Goal: Find contact information: Obtain details needed to contact an individual or organization

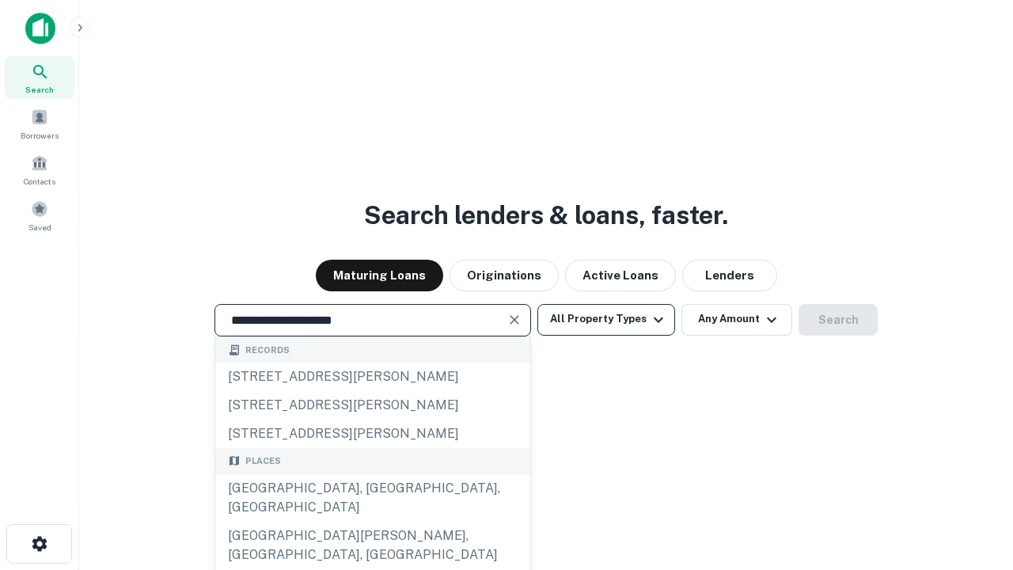
click at [372, 522] on div "[GEOGRAPHIC_DATA], [GEOGRAPHIC_DATA], [GEOGRAPHIC_DATA]" at bounding box center [372, 498] width 315 height 48
click at [606, 319] on button "All Property Types" at bounding box center [607, 320] width 138 height 32
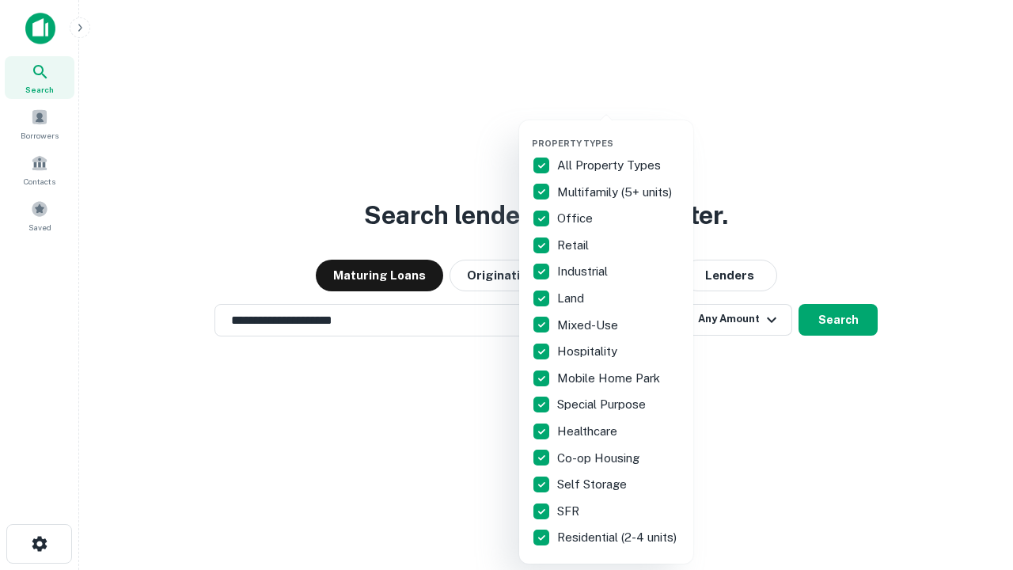
type input "**********"
click at [619, 133] on button "button" at bounding box center [619, 133] width 174 height 1
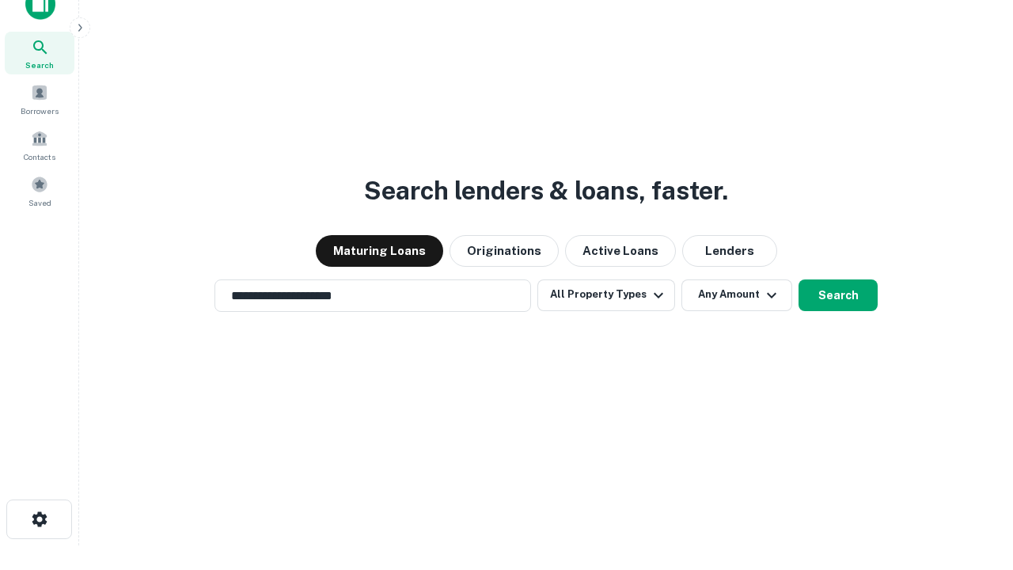
scroll to position [10, 191]
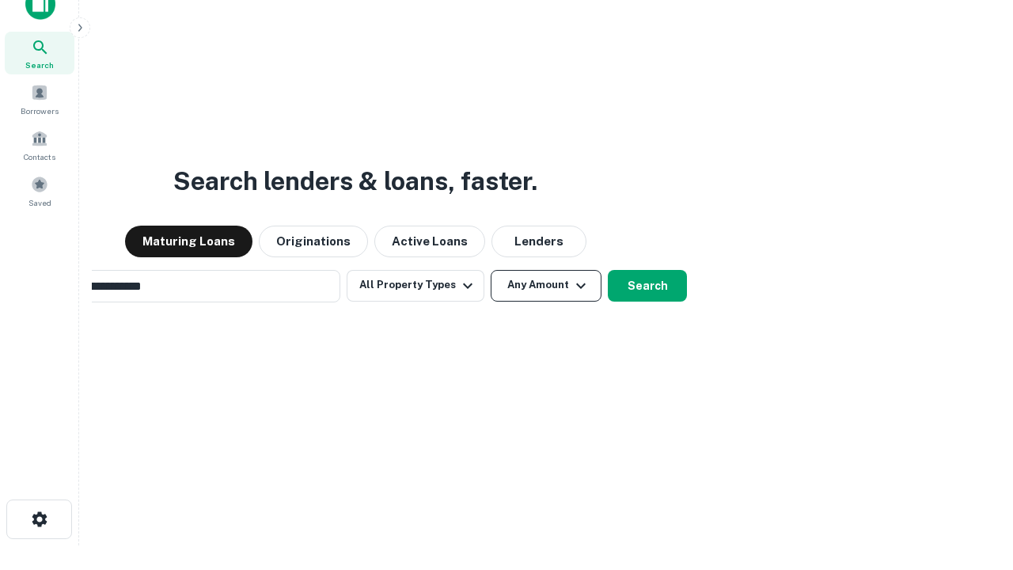
click at [491, 270] on button "Any Amount" at bounding box center [546, 286] width 111 height 32
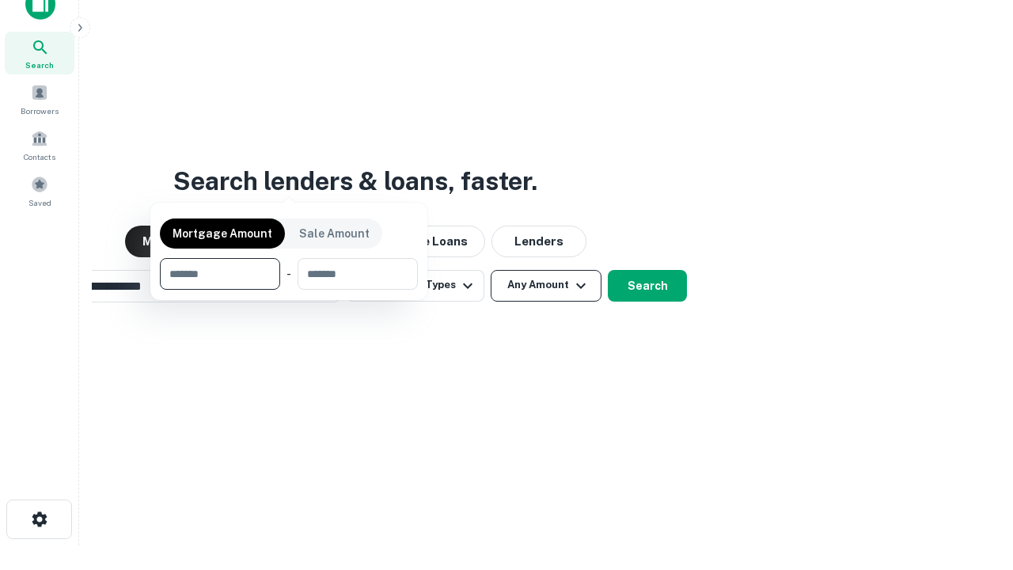
scroll to position [25, 0]
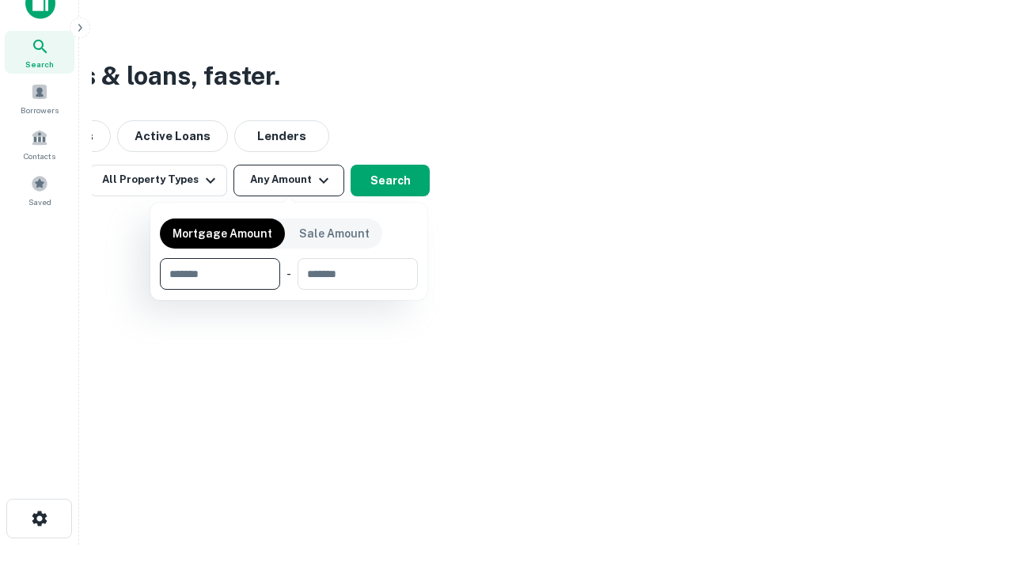
type input "*******"
click at [289, 290] on button "button" at bounding box center [289, 290] width 258 height 1
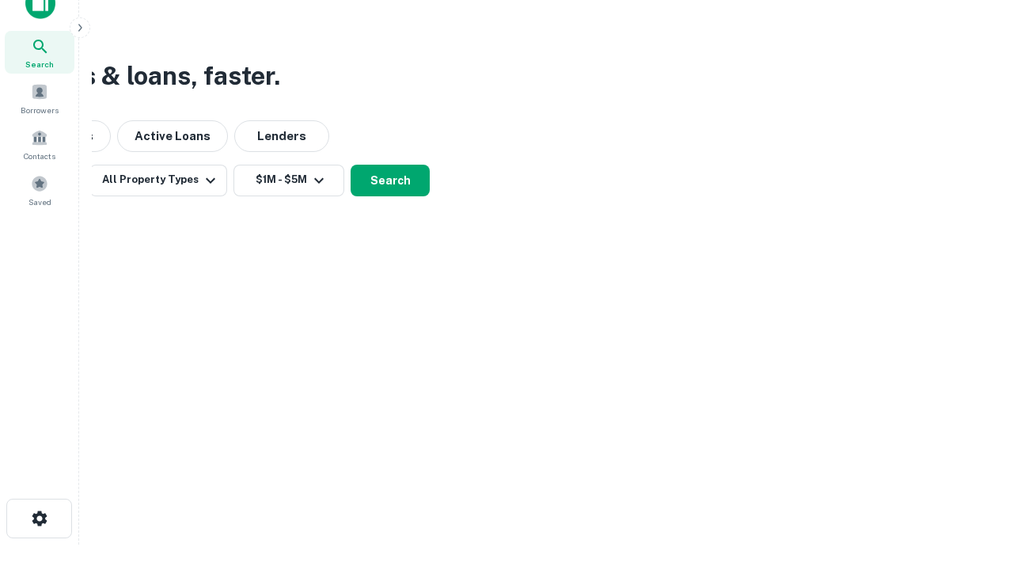
scroll to position [10, 292]
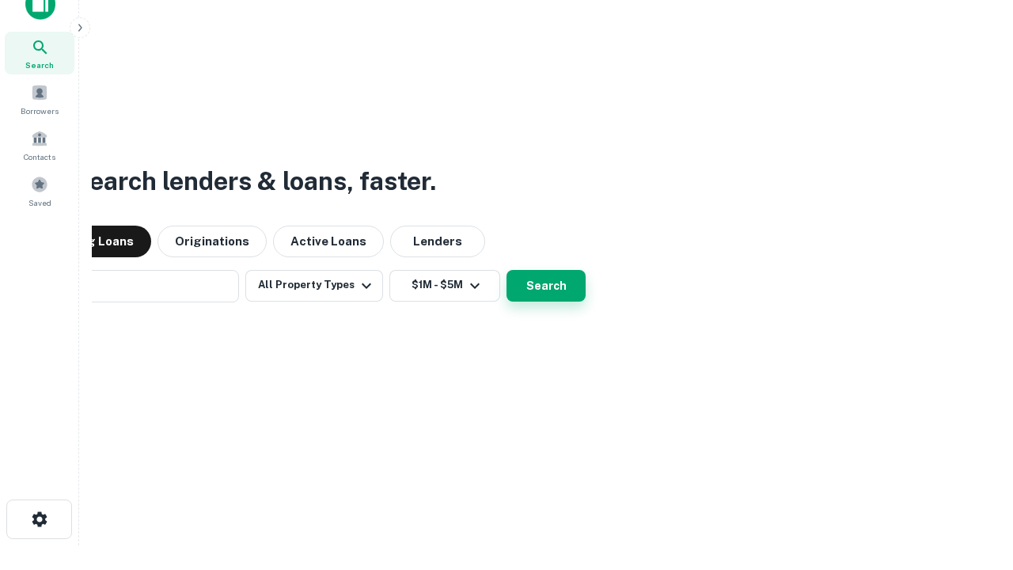
click at [507, 270] on button "Search" at bounding box center [546, 286] width 79 height 32
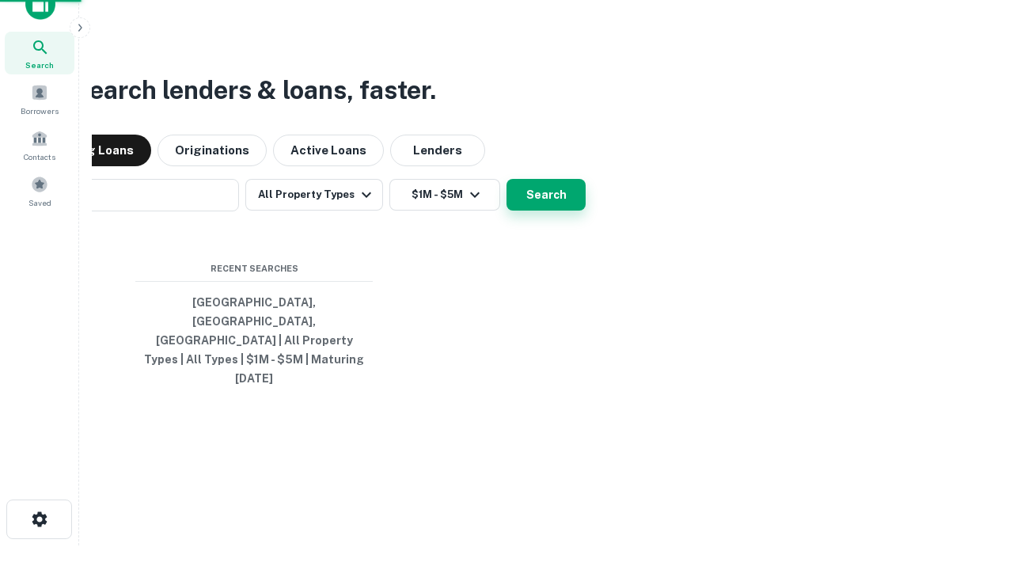
scroll to position [42, 448]
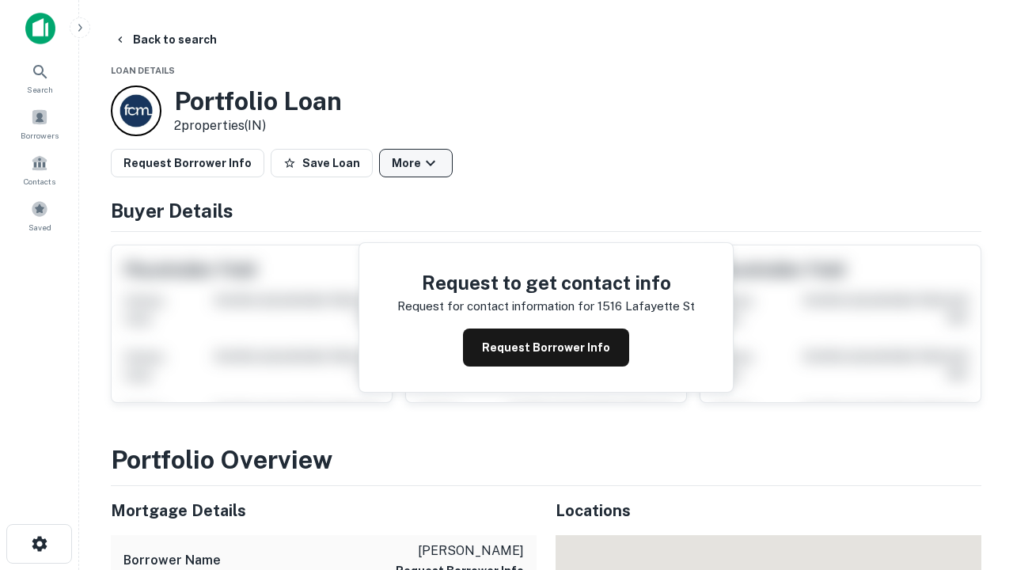
click at [416, 163] on button "More" at bounding box center [416, 163] width 74 height 29
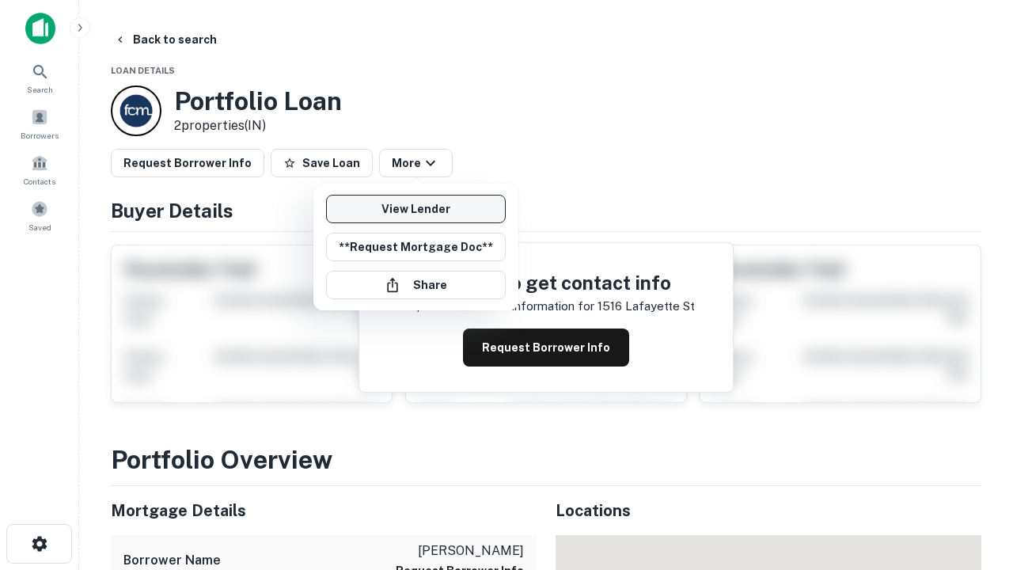
click at [416, 209] on link "View Lender" at bounding box center [416, 209] width 180 height 29
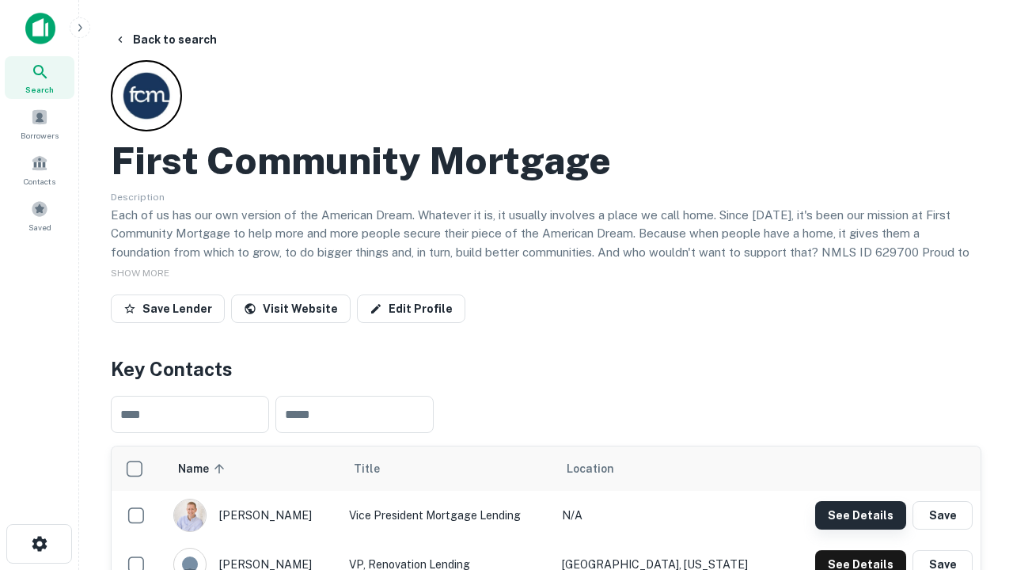
click at [861, 515] on button "See Details" at bounding box center [860, 515] width 91 height 29
